Goal: Task Accomplishment & Management: Manage account settings

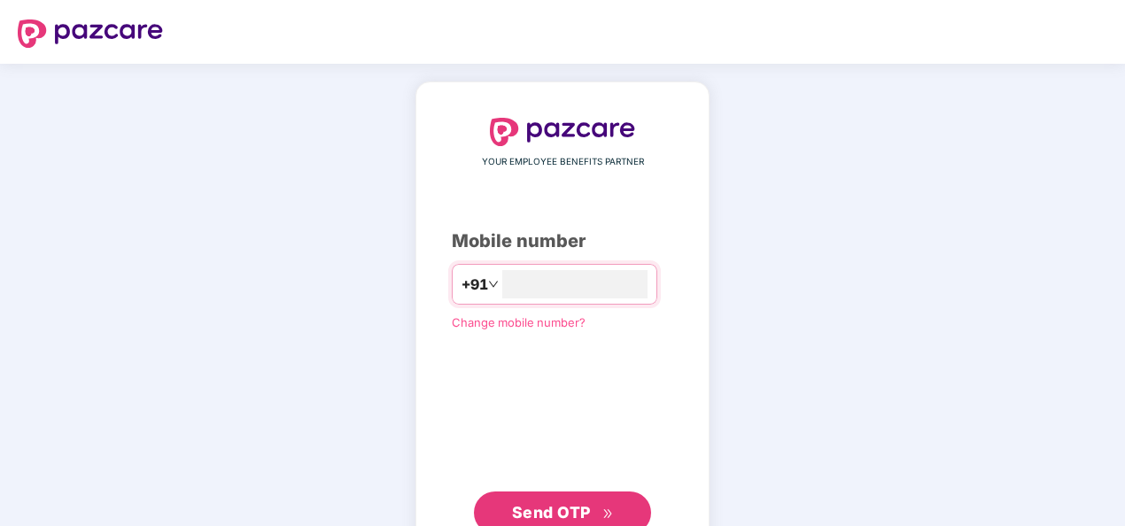
type input "**********"
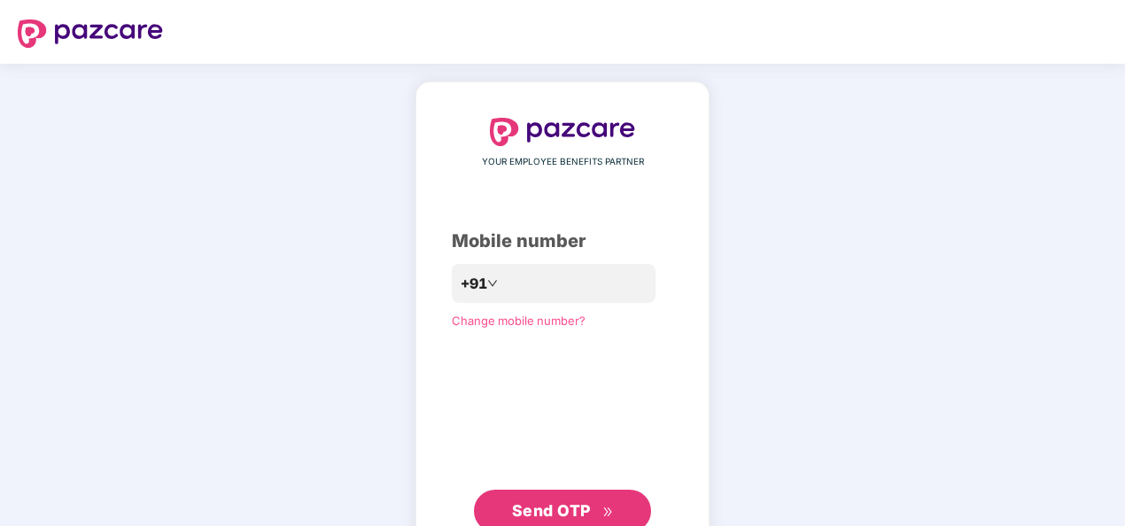
click at [572, 505] on span "Send OTP" at bounding box center [551, 511] width 79 height 19
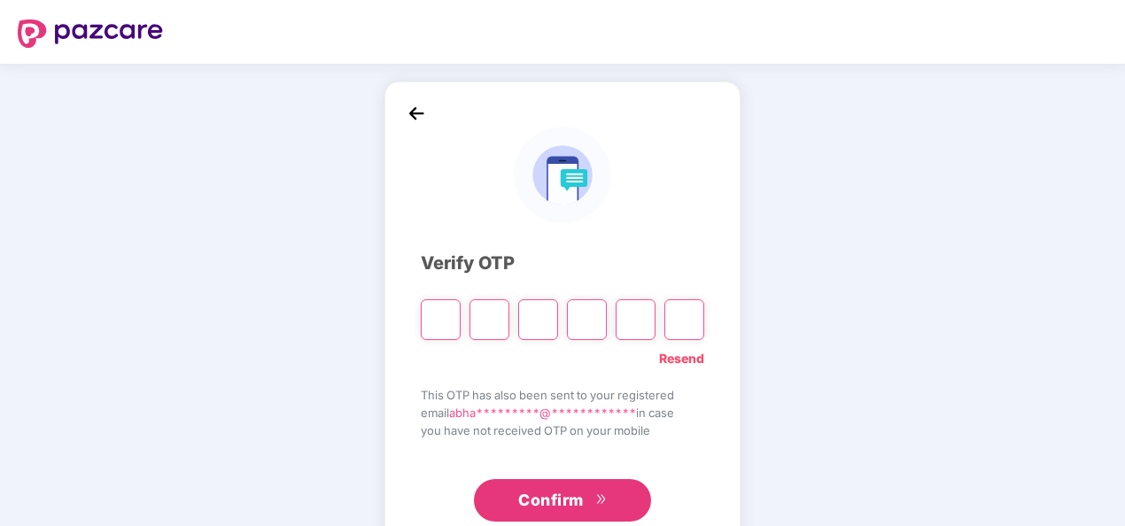
type input "*"
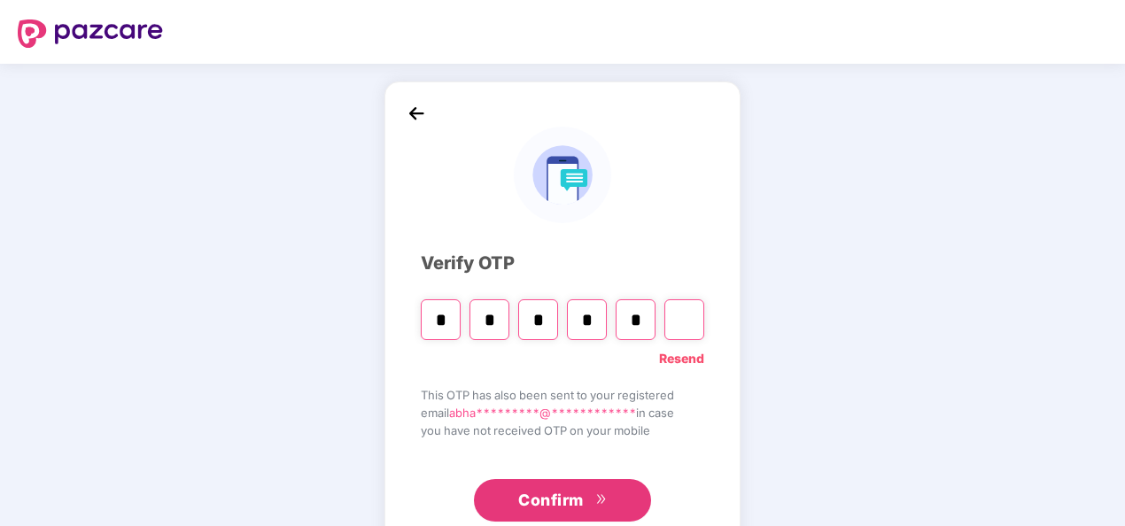
type input "*"
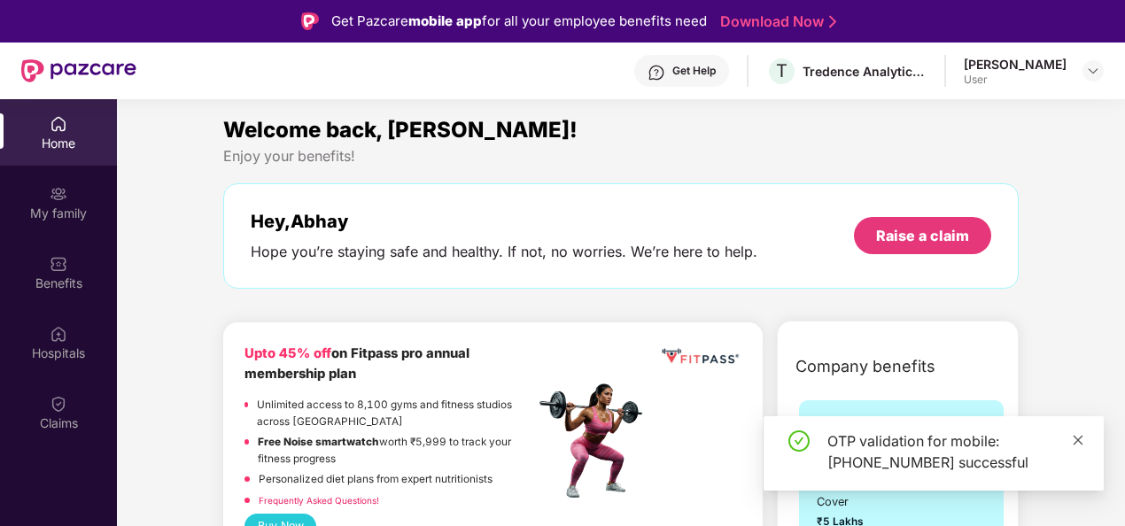
click at [1077, 437] on icon "close" at bounding box center [1078, 440] width 12 height 12
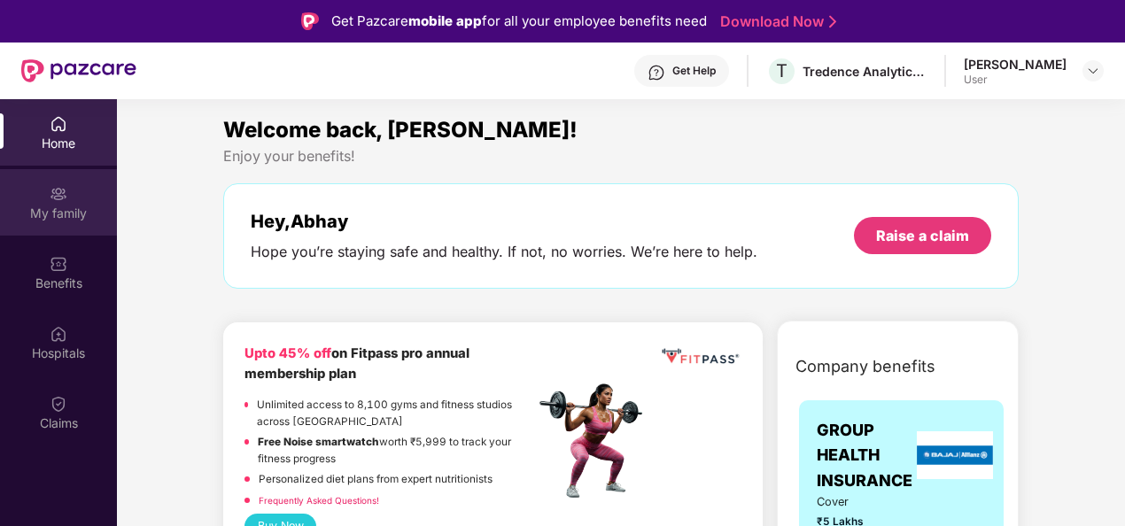
click at [39, 205] on div "My family" at bounding box center [58, 214] width 117 height 18
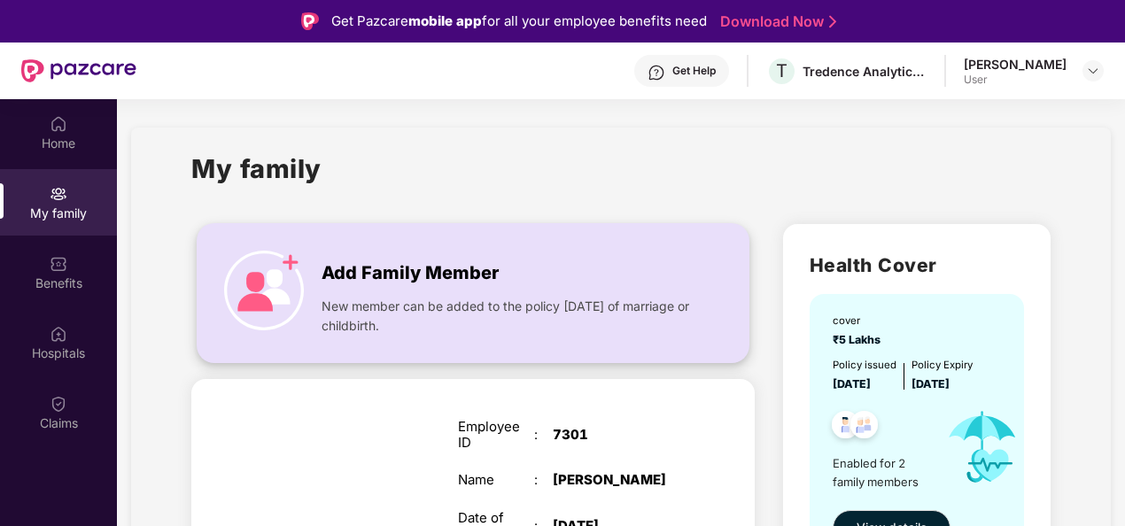
click at [257, 276] on img at bounding box center [264, 291] width 80 height 80
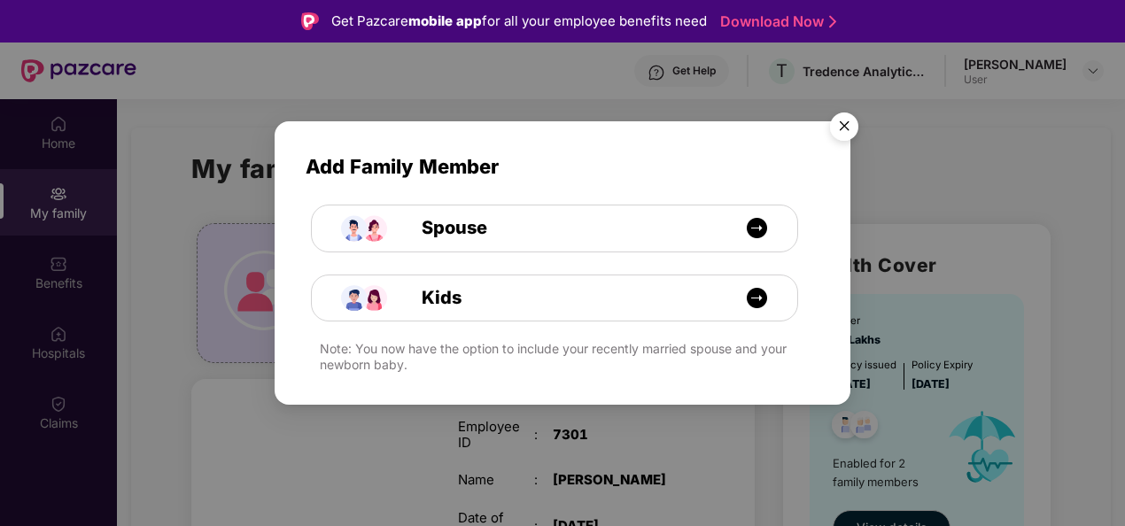
click at [847, 129] on img "Close" at bounding box center [845, 130] width 50 height 50
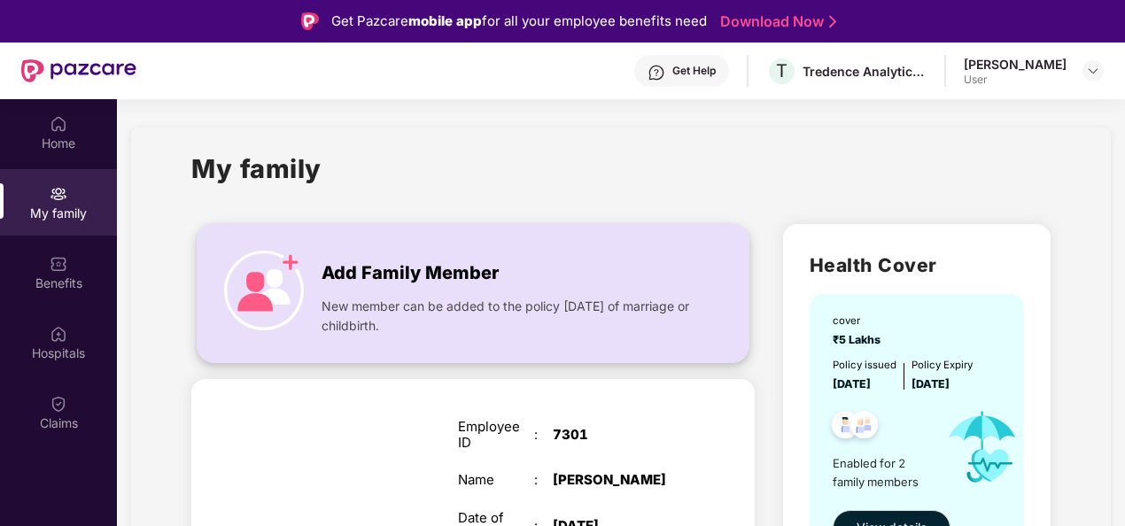
click at [250, 255] on img at bounding box center [264, 291] width 80 height 80
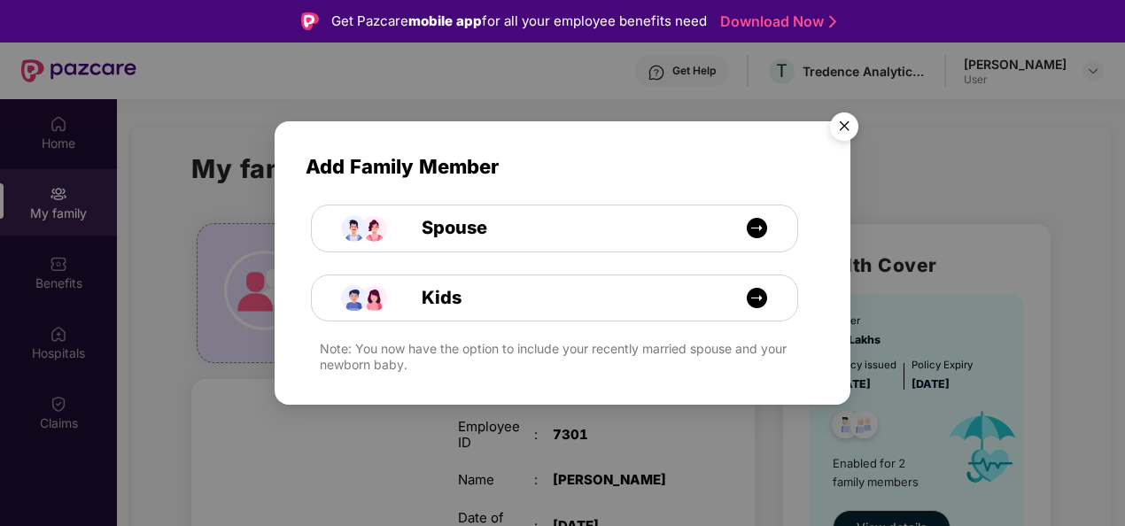
click at [849, 124] on img "Close" at bounding box center [845, 130] width 50 height 50
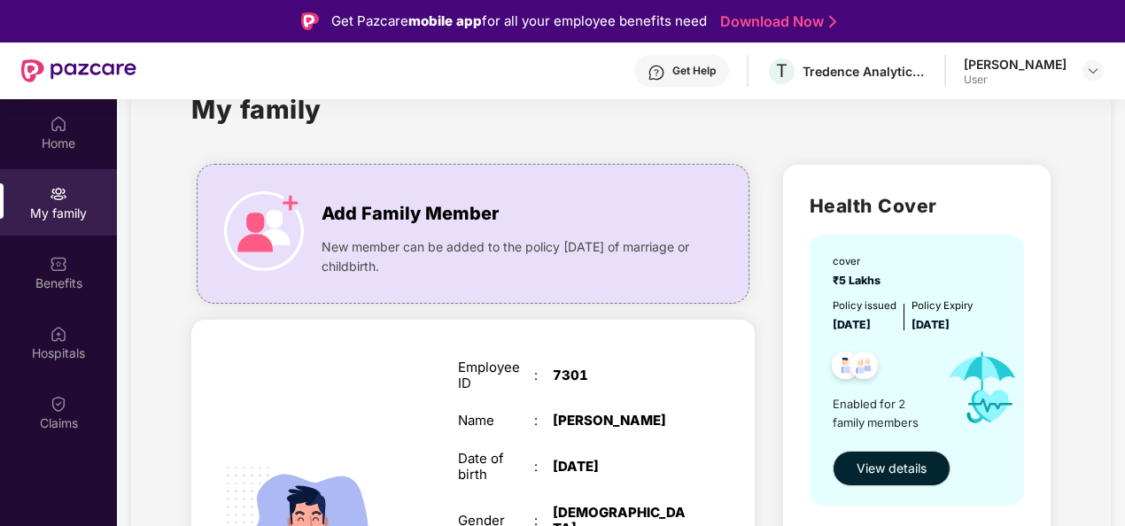
scroll to position [60, 0]
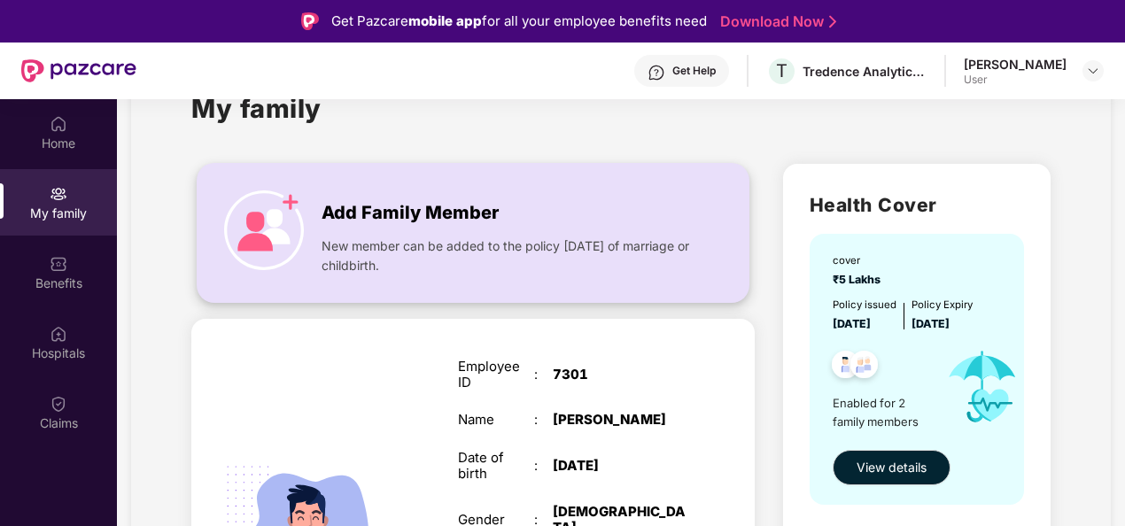
click at [284, 227] on img at bounding box center [264, 231] width 80 height 80
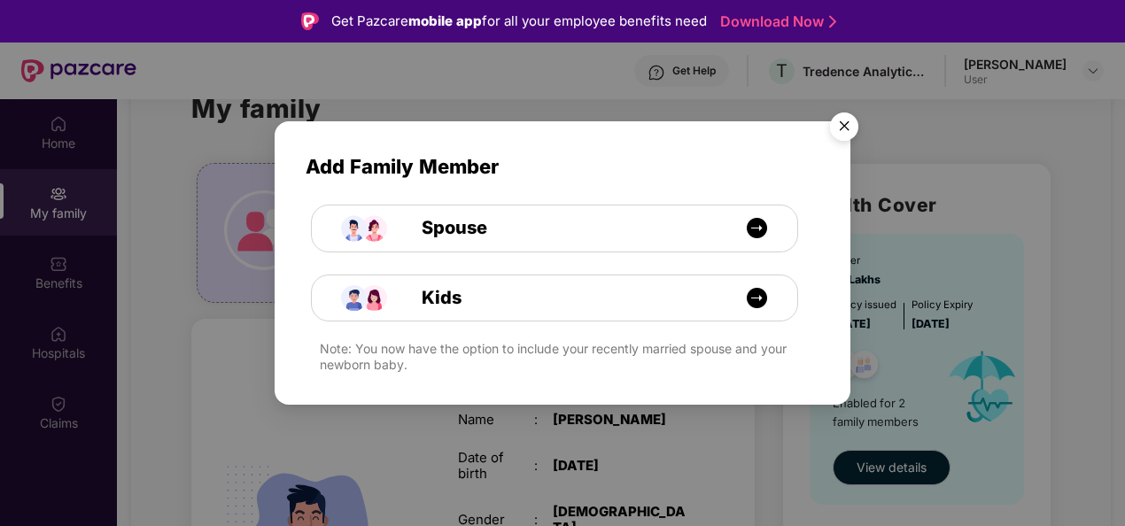
click at [845, 135] on img "Close" at bounding box center [845, 130] width 50 height 50
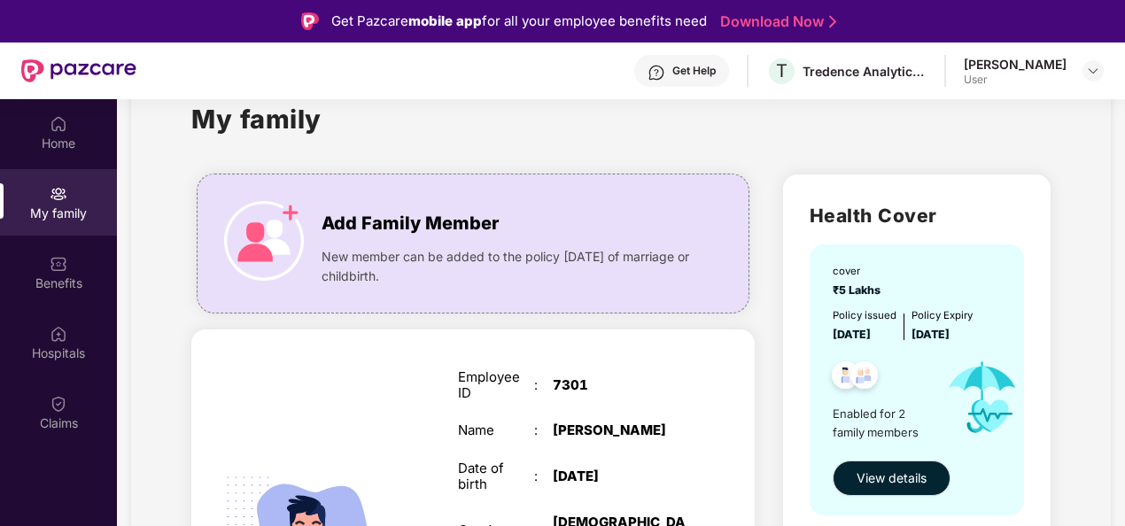
scroll to position [45, 0]
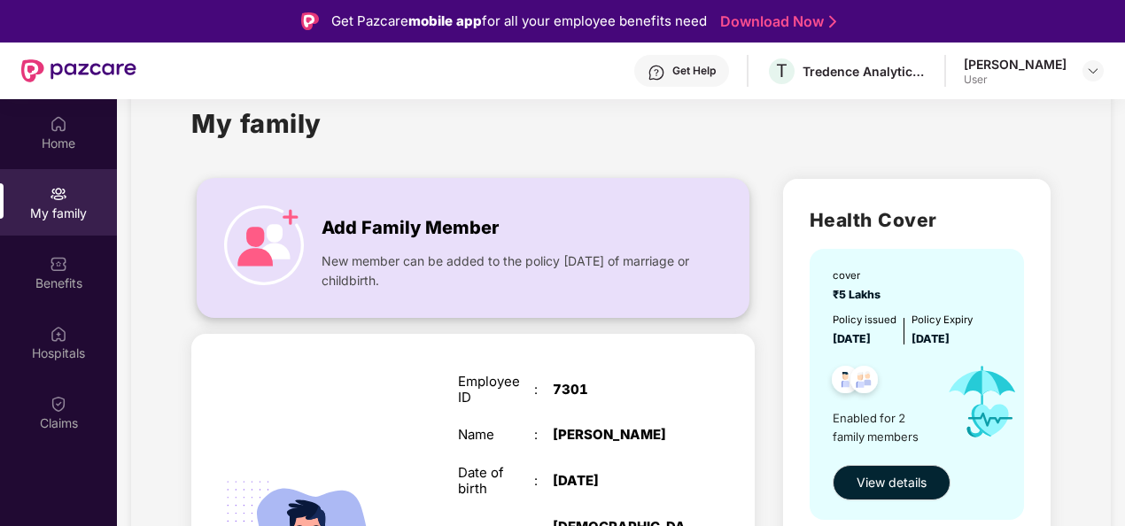
click at [291, 221] on img at bounding box center [264, 246] width 80 height 80
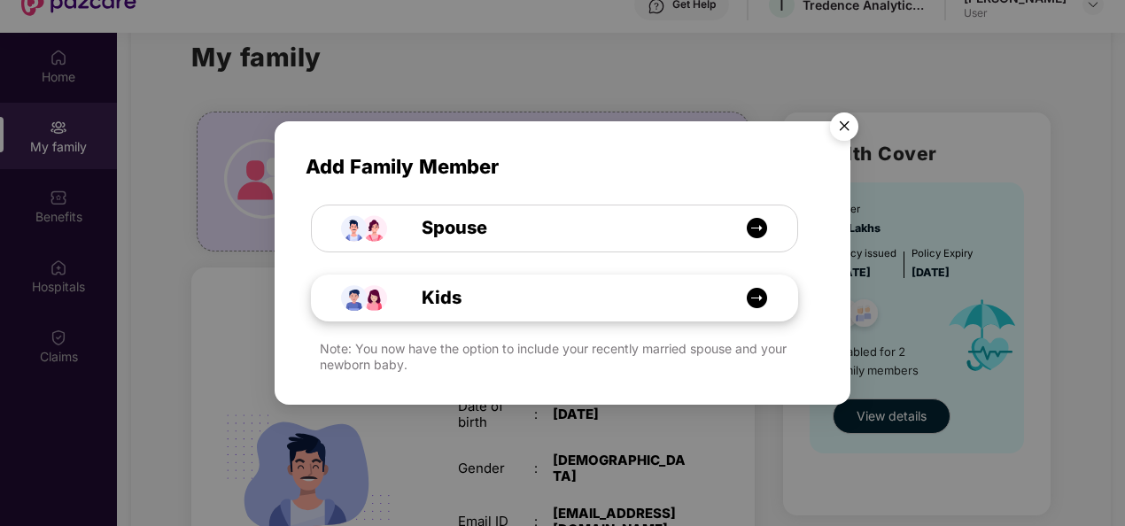
scroll to position [71, 0]
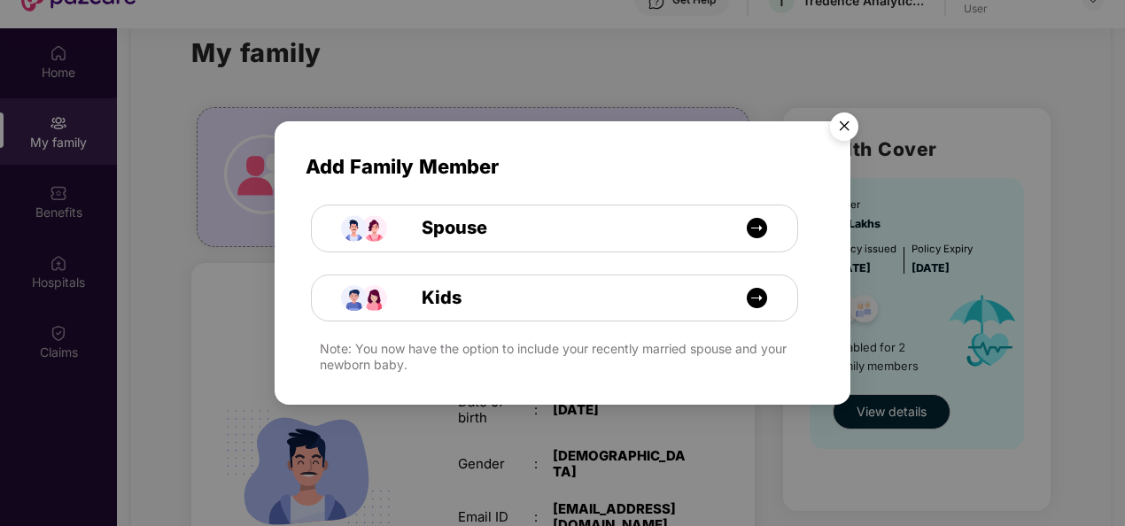
click at [849, 122] on img "Close" at bounding box center [845, 130] width 50 height 50
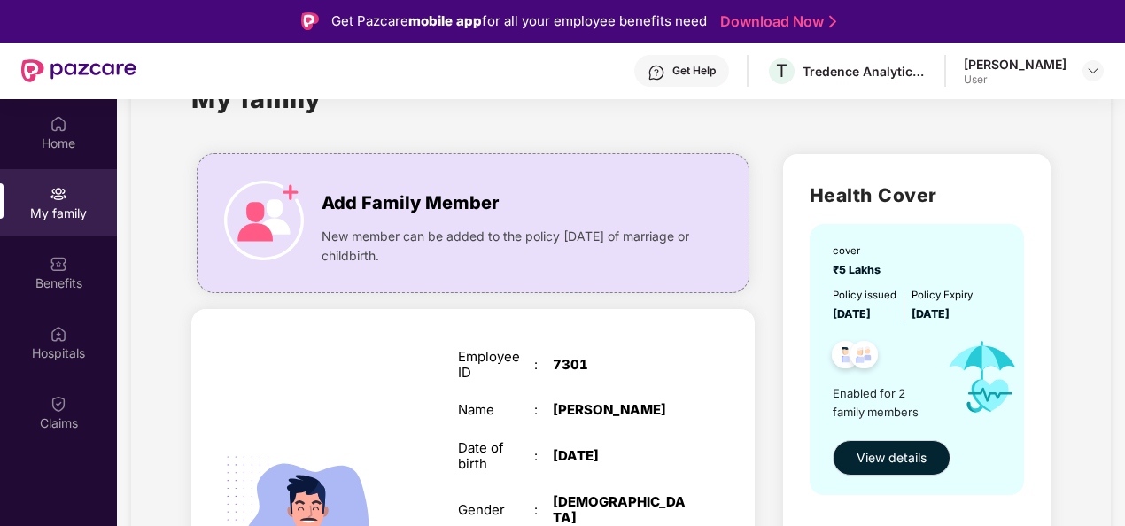
scroll to position [0, 0]
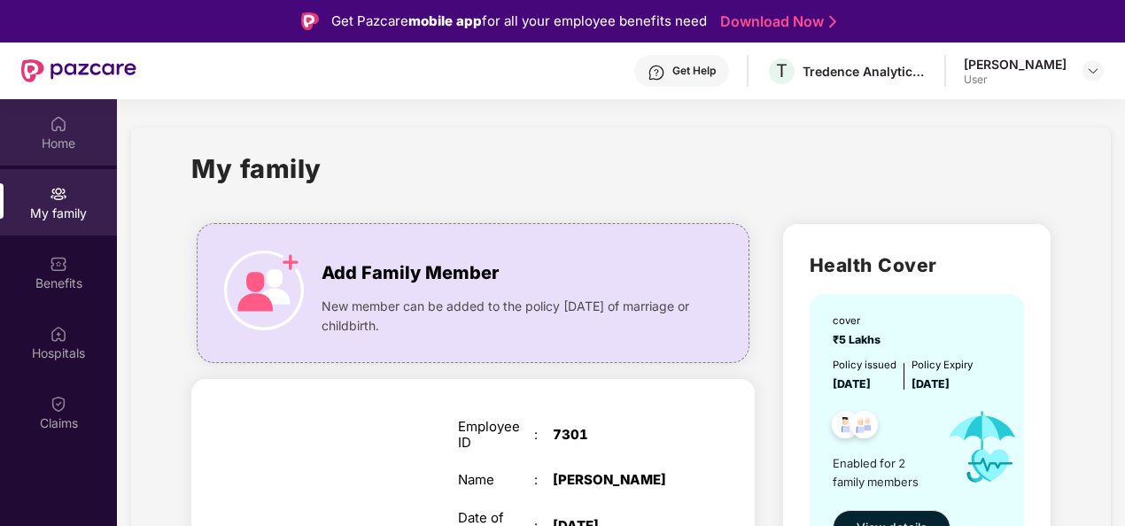
click at [41, 132] on div "Home" at bounding box center [58, 132] width 117 height 66
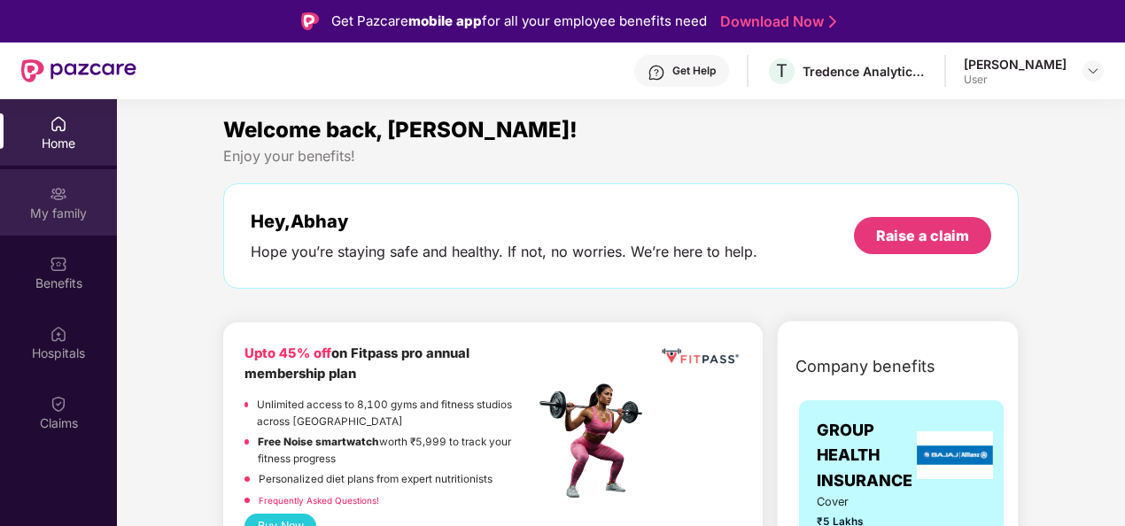
click at [46, 229] on div "My family" at bounding box center [58, 202] width 117 height 66
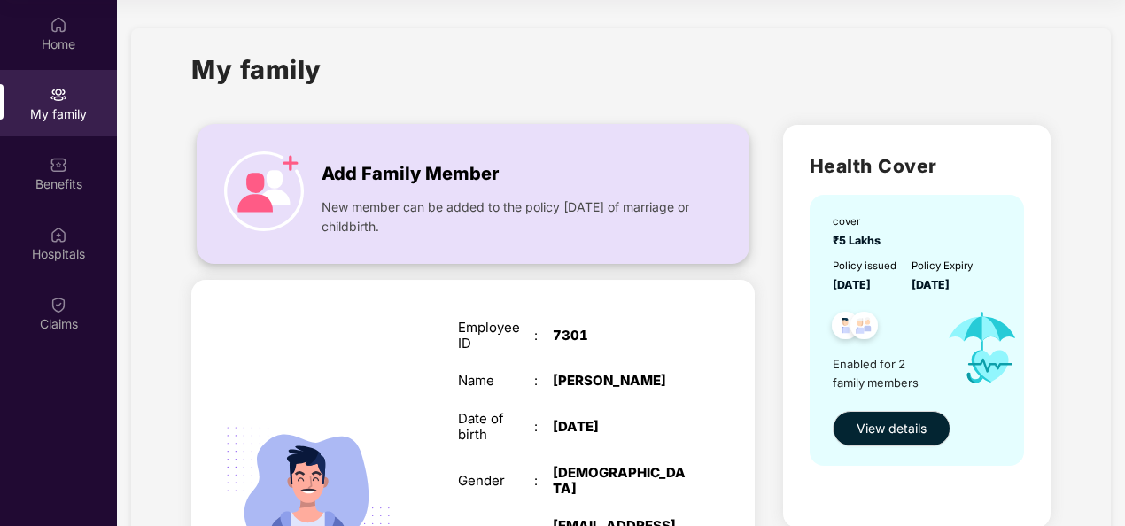
click at [281, 167] on img at bounding box center [264, 192] width 80 height 80
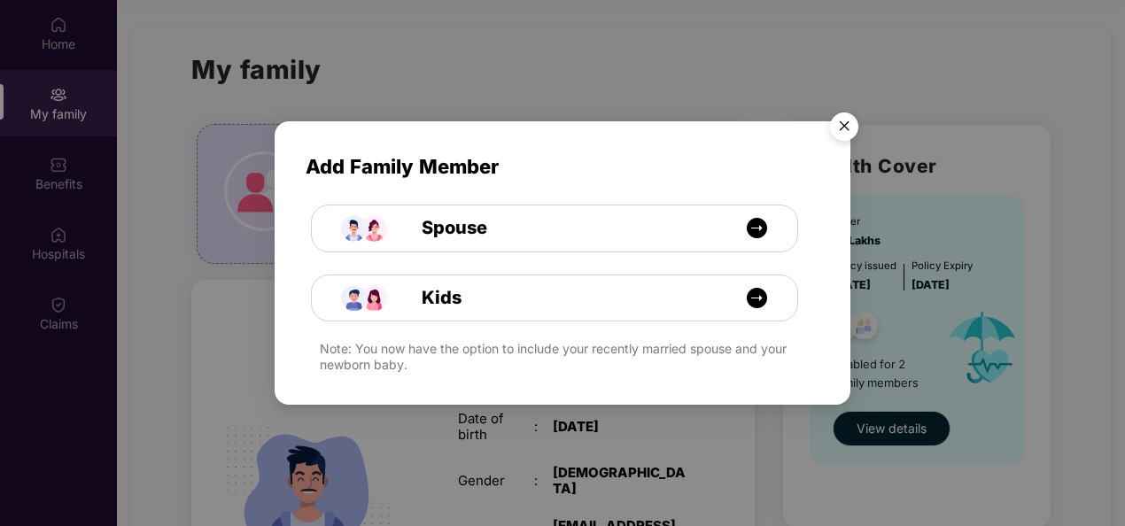
click at [332, 97] on div "Add Family Member Spouse Kids Note: You now have the option to include your rec…" at bounding box center [562, 263] width 1125 height 526
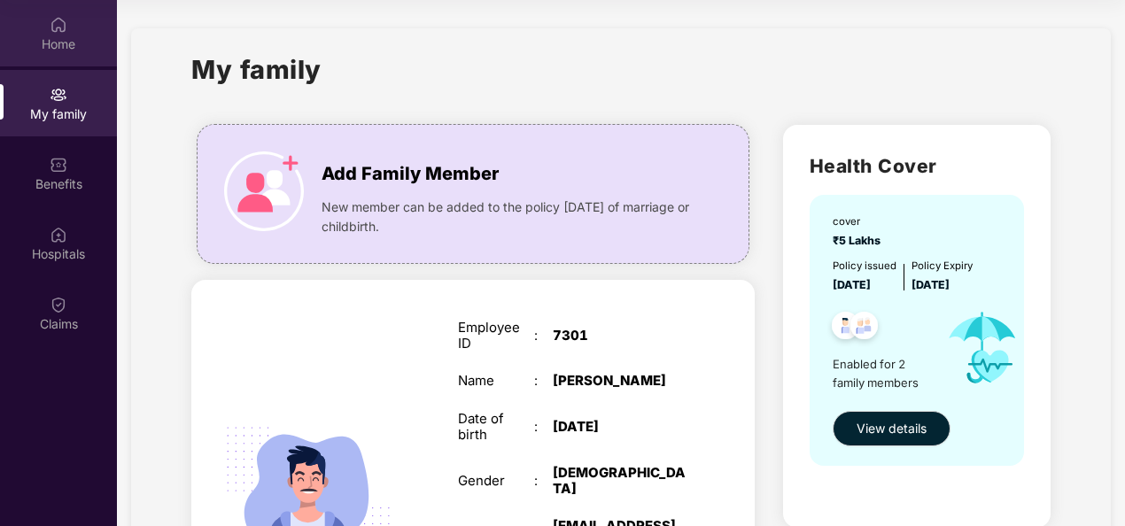
click at [48, 25] on div "Home" at bounding box center [58, 33] width 117 height 66
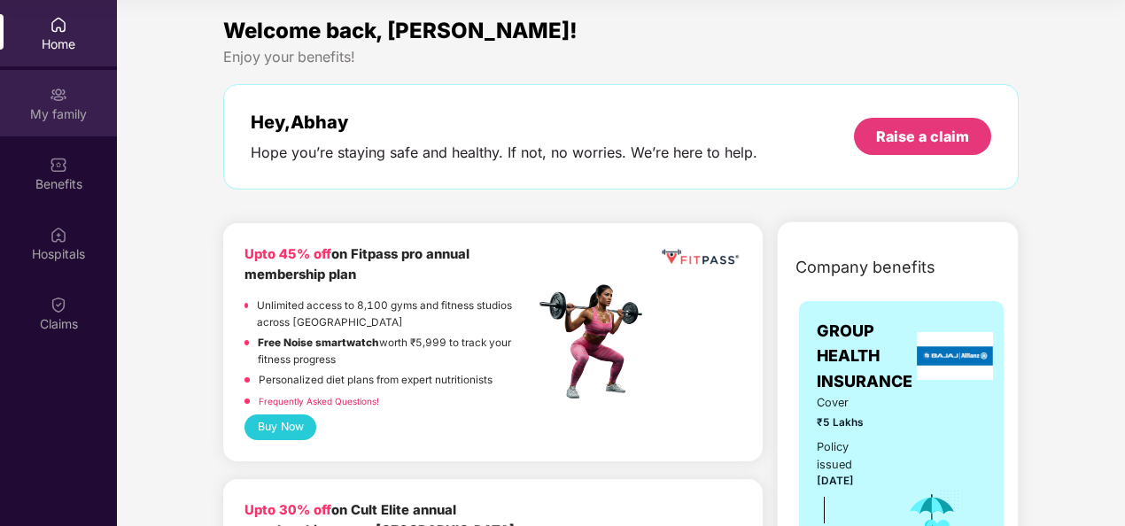
click at [38, 92] on div "My family" at bounding box center [58, 103] width 117 height 66
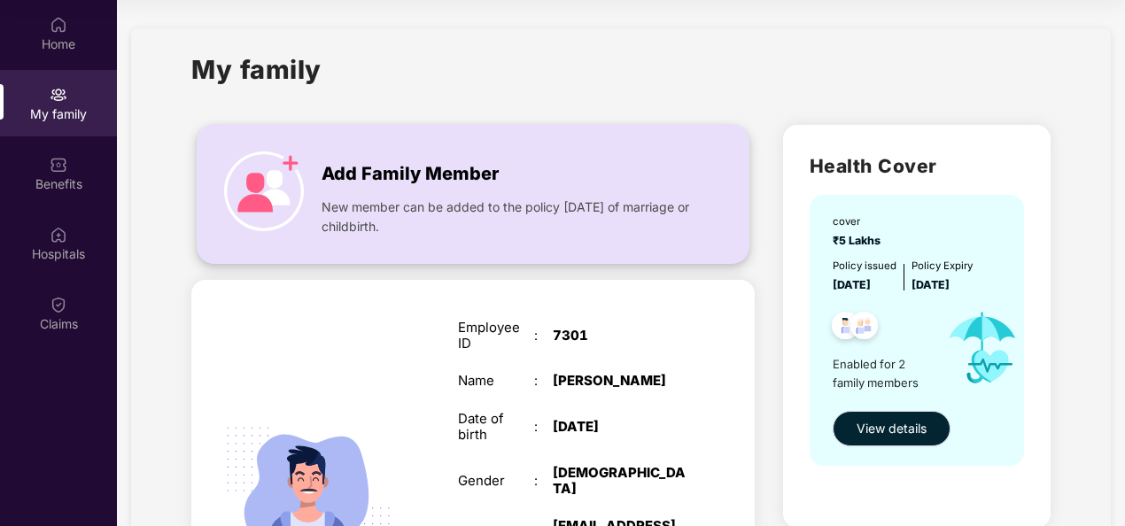
click at [296, 183] on img at bounding box center [264, 192] width 80 height 80
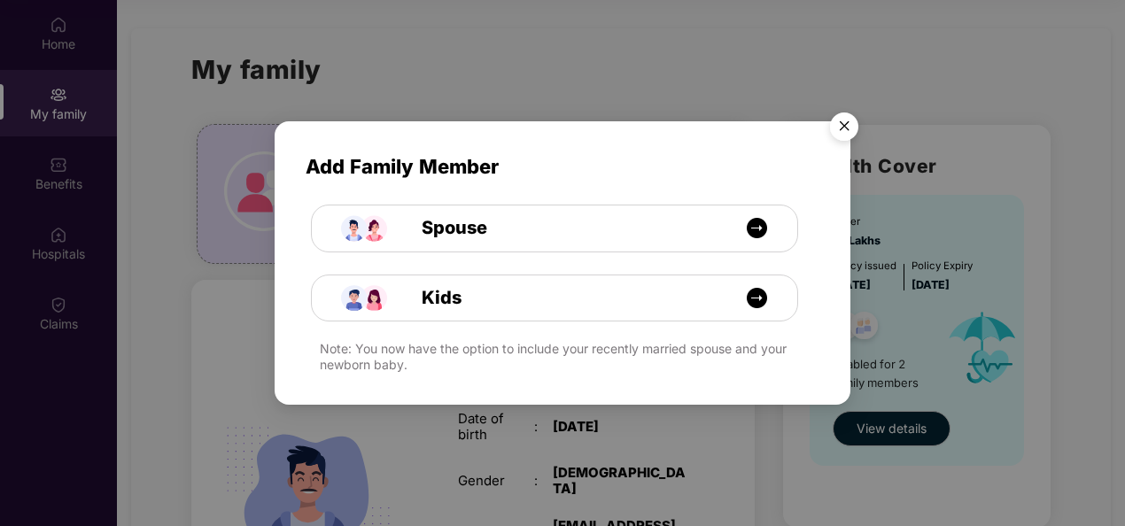
click at [848, 114] on img "Close" at bounding box center [845, 130] width 50 height 50
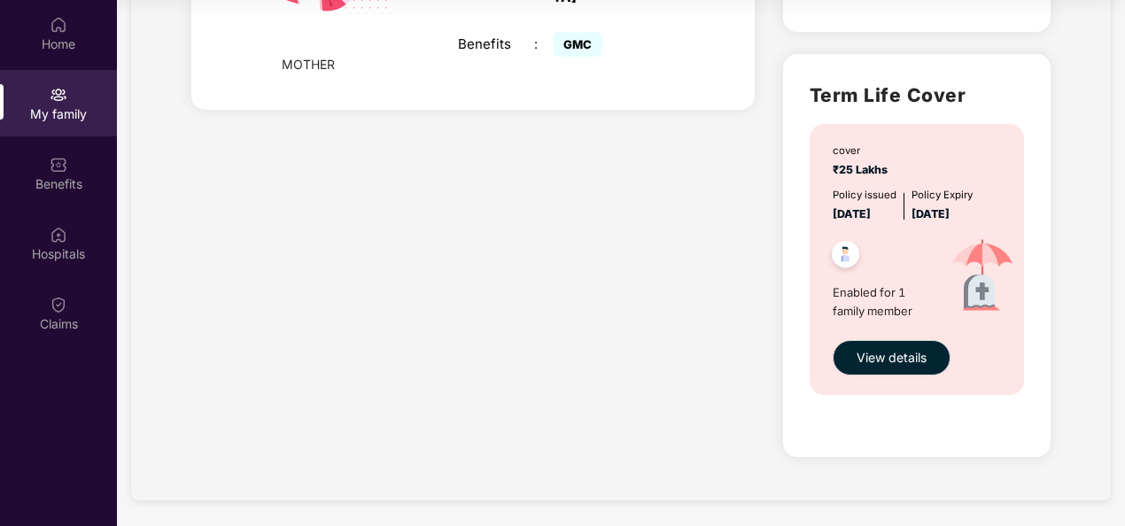
scroll to position [923, 0]
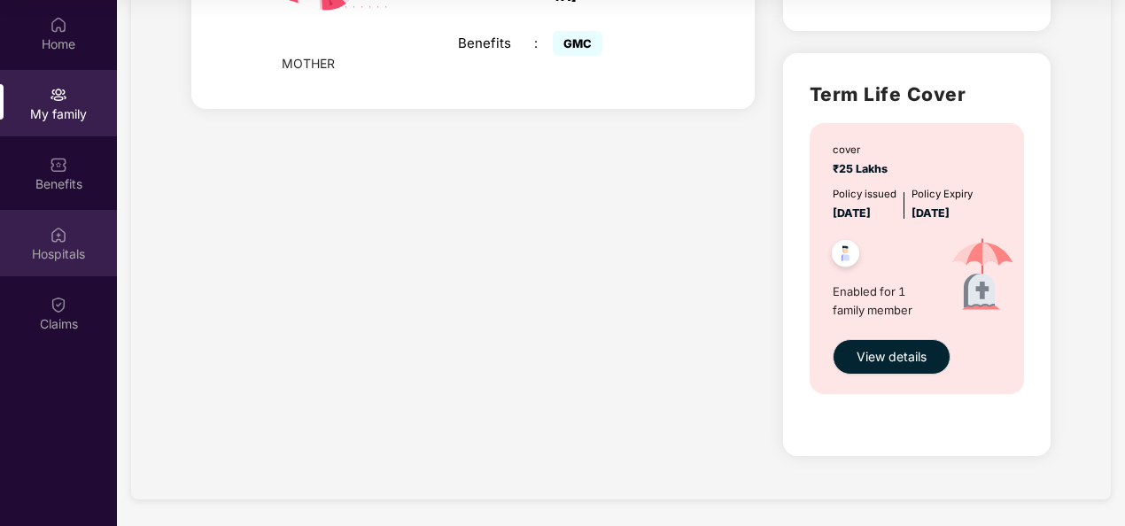
click at [56, 236] on img at bounding box center [59, 235] width 18 height 18
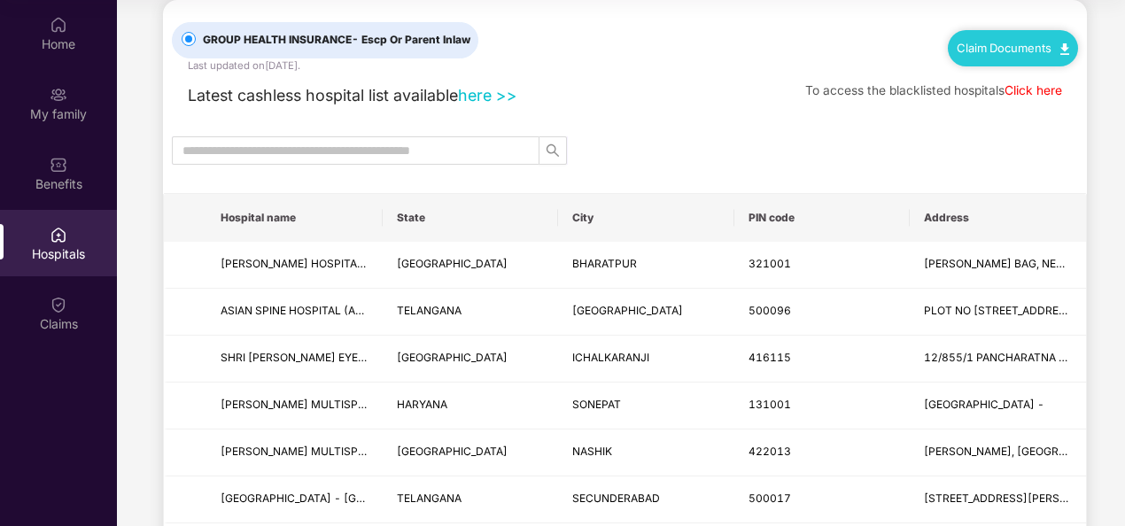
scroll to position [30, 0]
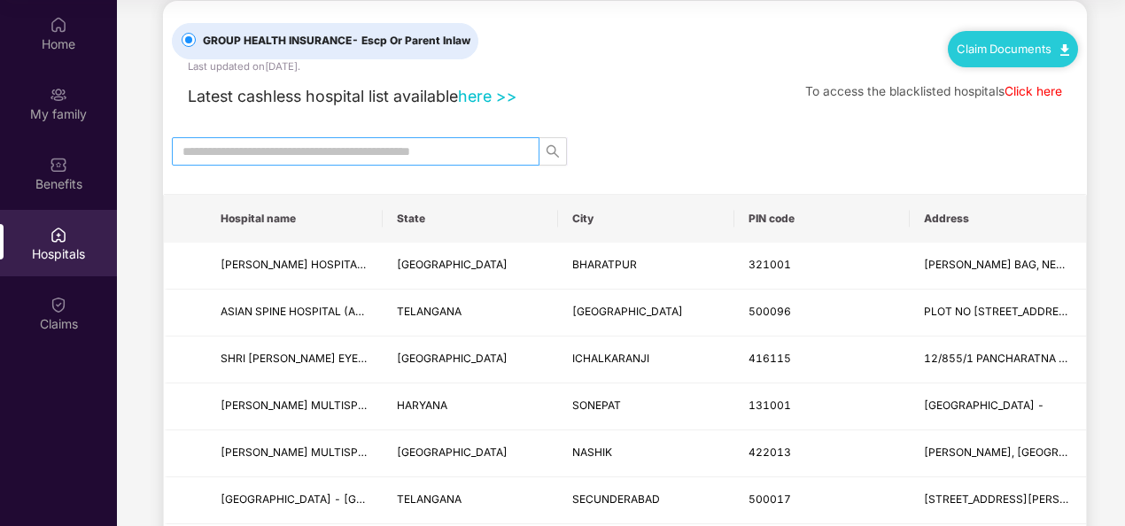
click at [382, 154] on input "text" at bounding box center [349, 151] width 332 height 19
type input "*********"
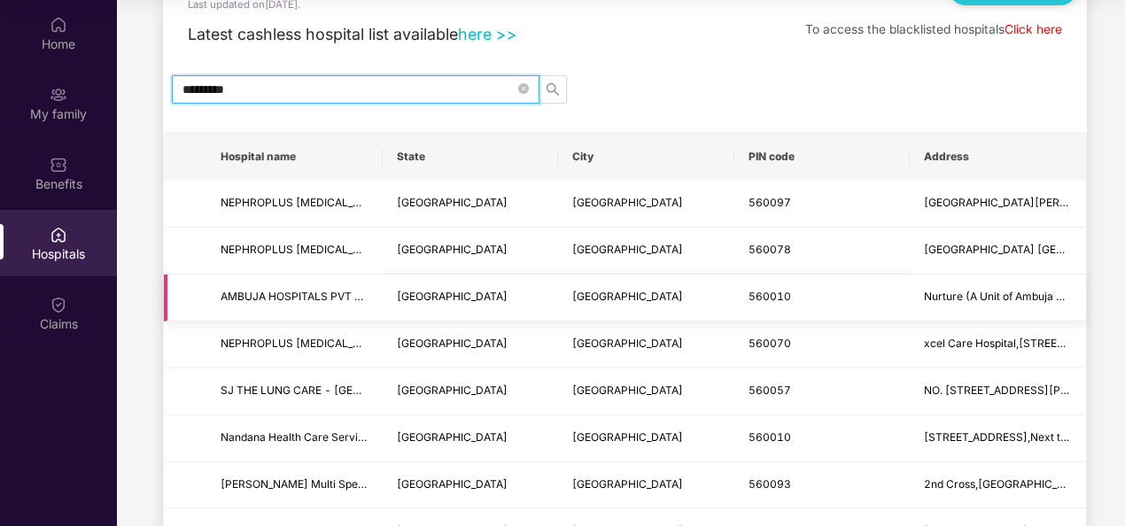
scroll to position [93, 0]
click at [528, 87] on icon "close-circle" at bounding box center [523, 87] width 11 height 11
